Goal: Information Seeking & Learning: Find specific fact

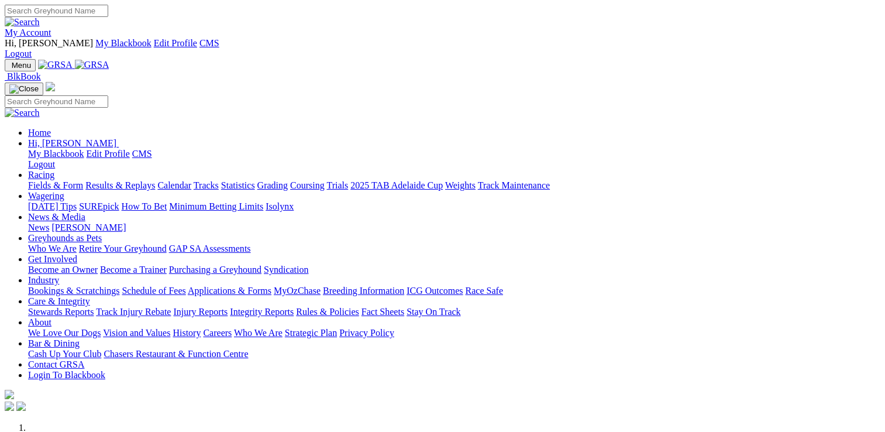
click at [51, 28] on link "My Account" at bounding box center [28, 33] width 47 height 10
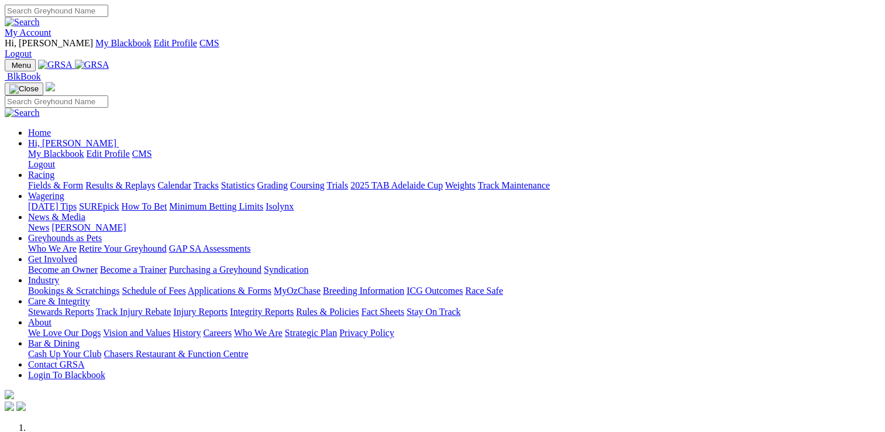
click at [109, 60] on img at bounding box center [92, 65] width 35 height 11
click at [54, 170] on link "Racing" at bounding box center [41, 175] width 26 height 10
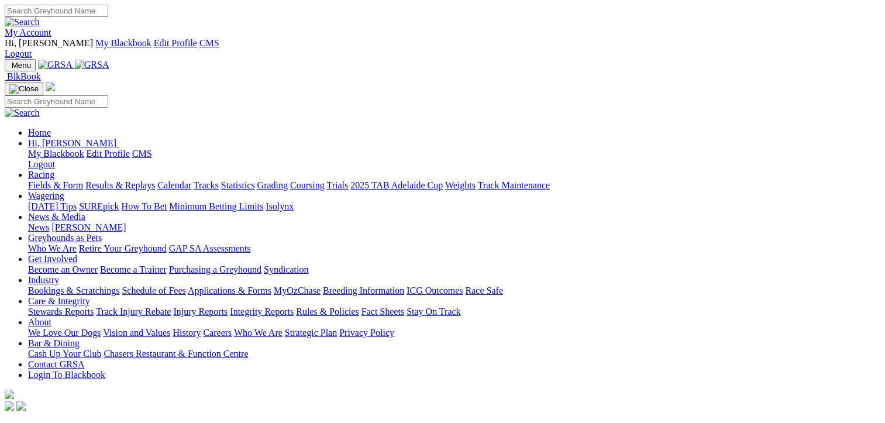
click at [54, 180] on link "Fields & Form" at bounding box center [55, 185] width 55 height 10
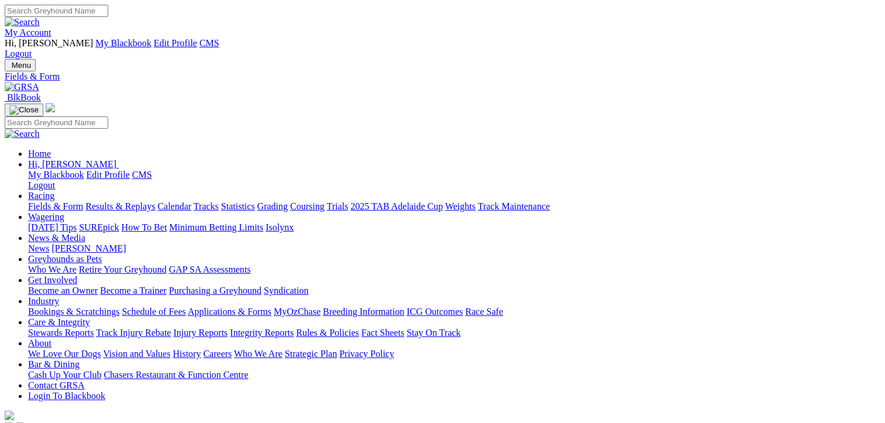
type input "Sunday, 10 Aug 2025"
click at [51, 28] on link "My Account" at bounding box center [28, 33] width 47 height 10
